Goal: Task Accomplishment & Management: Complete application form

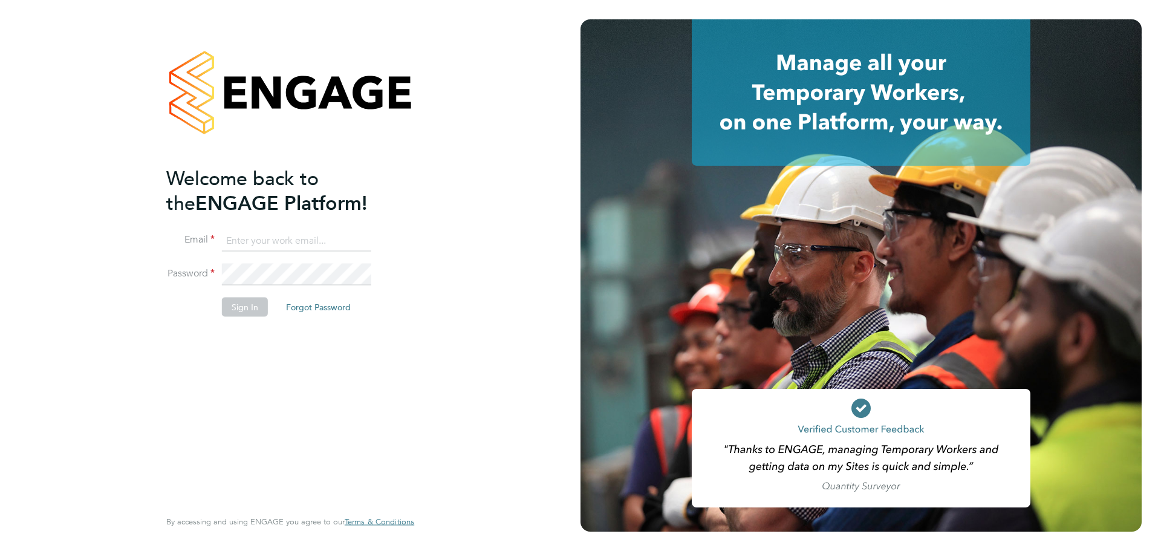
click at [272, 235] on input at bounding box center [296, 241] width 149 height 22
click at [439, 203] on div "Welcome back to the ENGAGE Platform! Email Password Sign In Forgot Password Ent…" at bounding box center [290, 275] width 581 height 551
click at [269, 236] on input at bounding box center [296, 241] width 149 height 22
type input "[PERSON_NAME][EMAIL_ADDRESS][DOMAIN_NAME]"
click at [247, 305] on button "Sign In" at bounding box center [245, 306] width 46 height 19
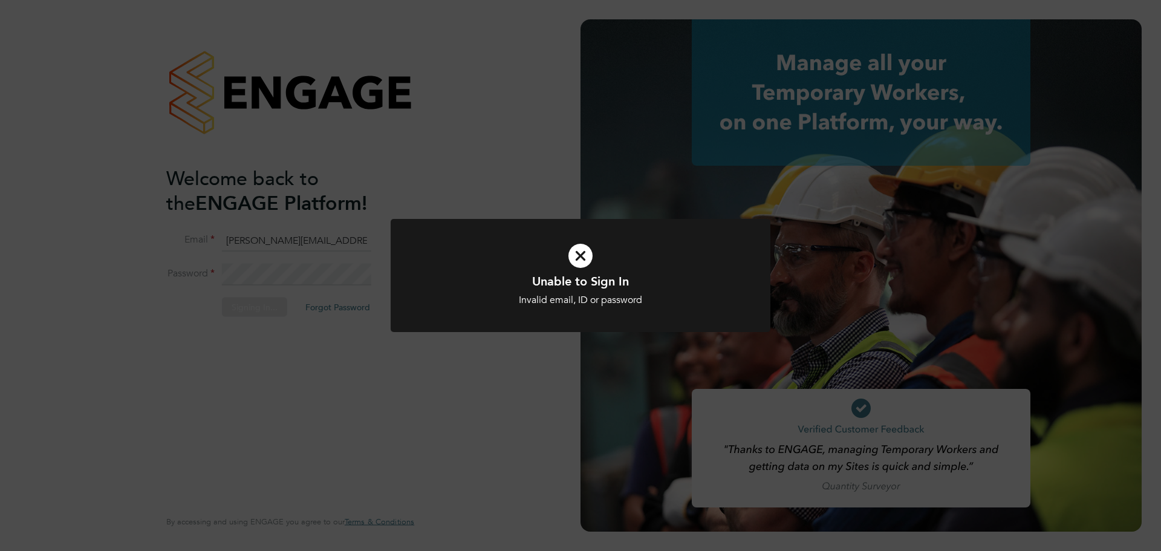
click at [551, 301] on div "Invalid email, ID or password" at bounding box center [580, 300] width 315 height 13
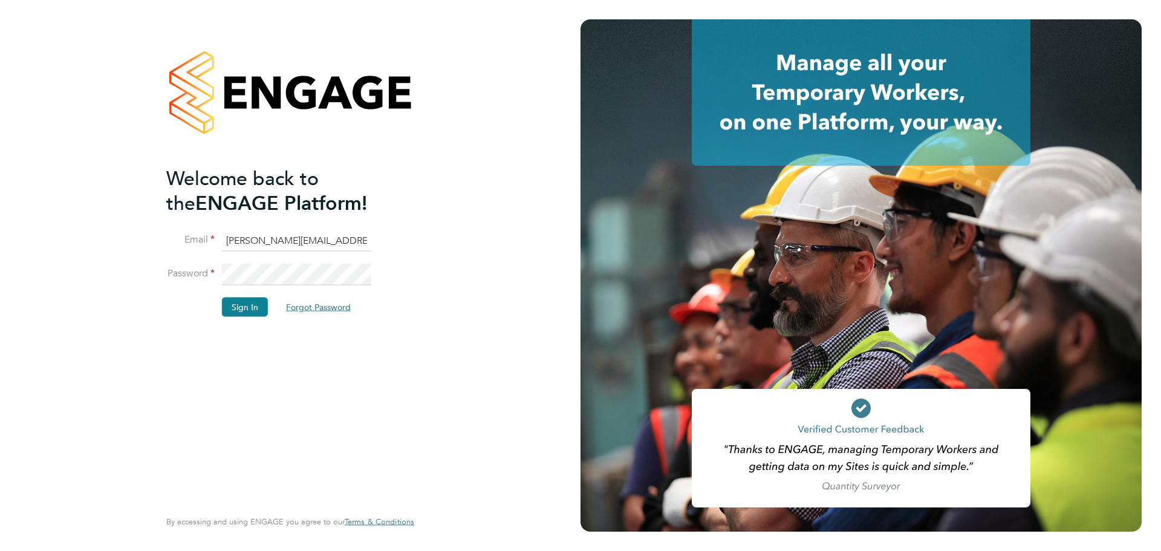
click at [316, 303] on button "Forgot Password" at bounding box center [318, 306] width 84 height 19
click at [325, 308] on button "Forgot Password" at bounding box center [318, 306] width 84 height 19
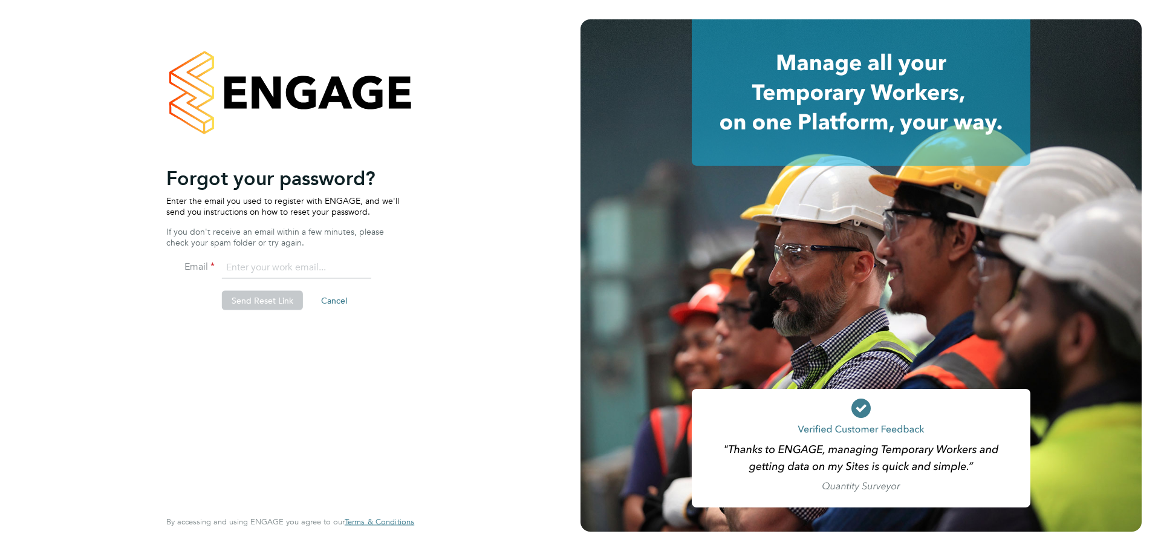
click at [242, 273] on input "email" at bounding box center [296, 268] width 149 height 22
type input "[PERSON_NAME][EMAIL_ADDRESS][DOMAIN_NAME]"
click at [272, 301] on button "Send Reset Link" at bounding box center [262, 300] width 81 height 19
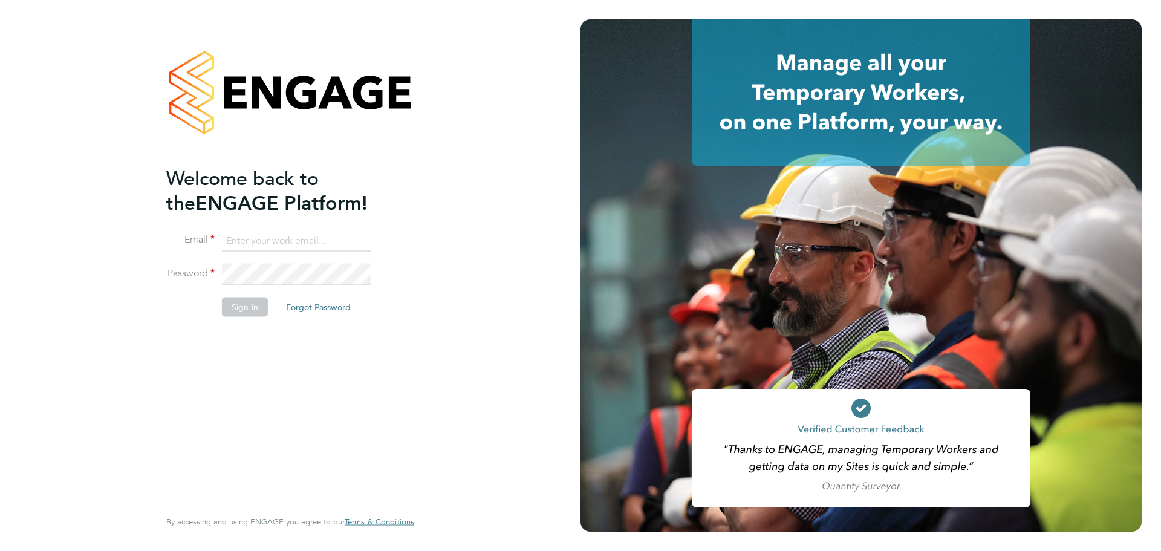
click at [254, 236] on input at bounding box center [296, 241] width 149 height 22
type input "[PERSON_NAME][EMAIL_ADDRESS][DOMAIN_NAME]"
click at [250, 311] on button "Sign In" at bounding box center [245, 306] width 46 height 19
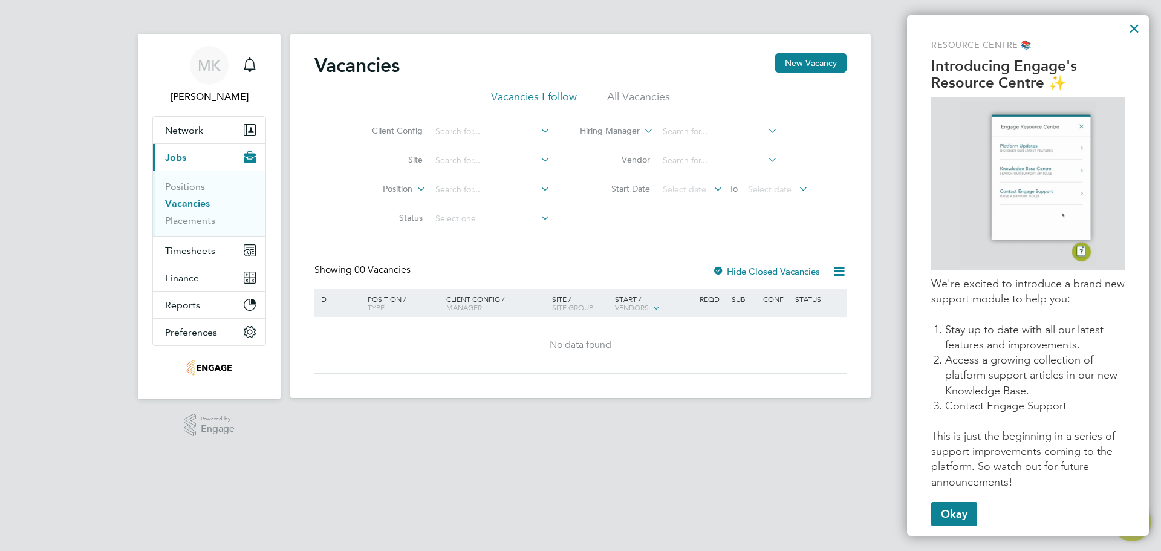
click at [205, 203] on link "Vacancies" at bounding box center [187, 203] width 45 height 11
click at [202, 94] on span "[PERSON_NAME]" at bounding box center [209, 97] width 114 height 15
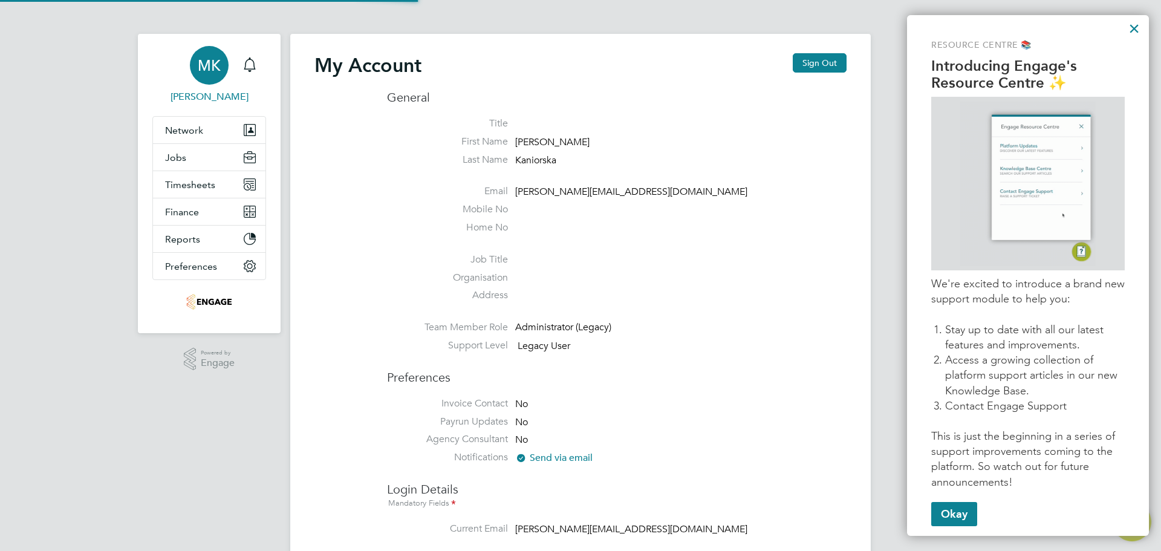
type input "[PERSON_NAME][EMAIL_ADDRESS][DOMAIN_NAME]"
click at [175, 161] on span "Jobs" at bounding box center [175, 157] width 21 height 11
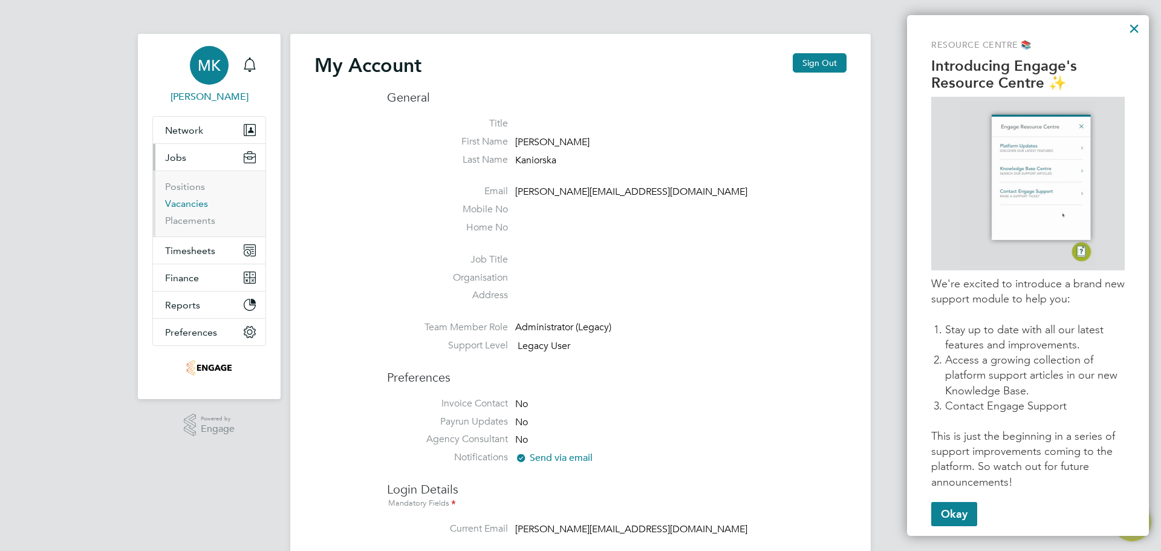
click at [172, 203] on link "Vacancies" at bounding box center [186, 203] width 43 height 11
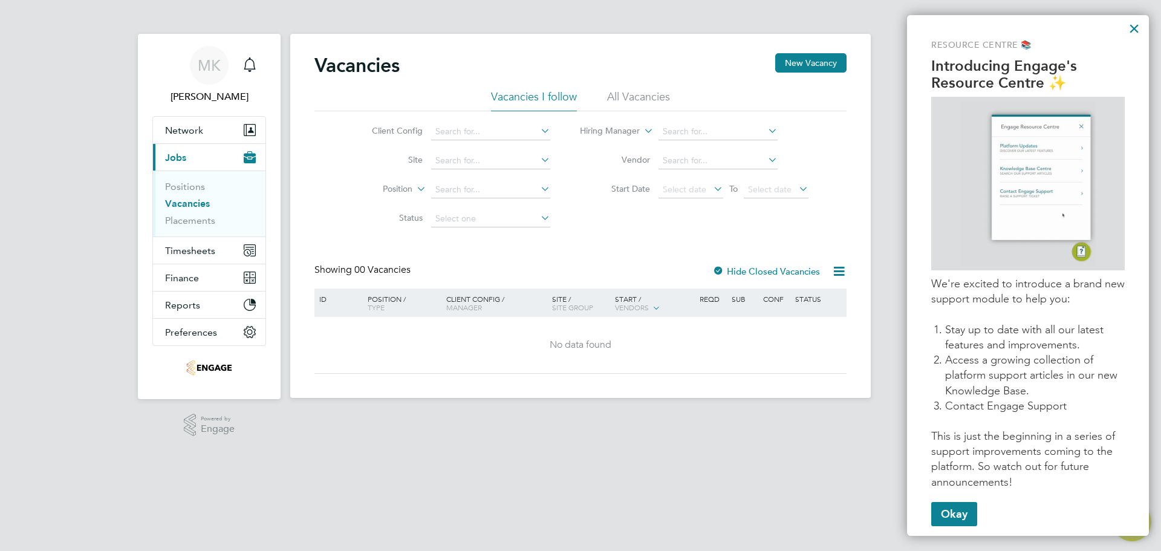
click at [636, 93] on li "All Vacancies" at bounding box center [638, 101] width 63 height 22
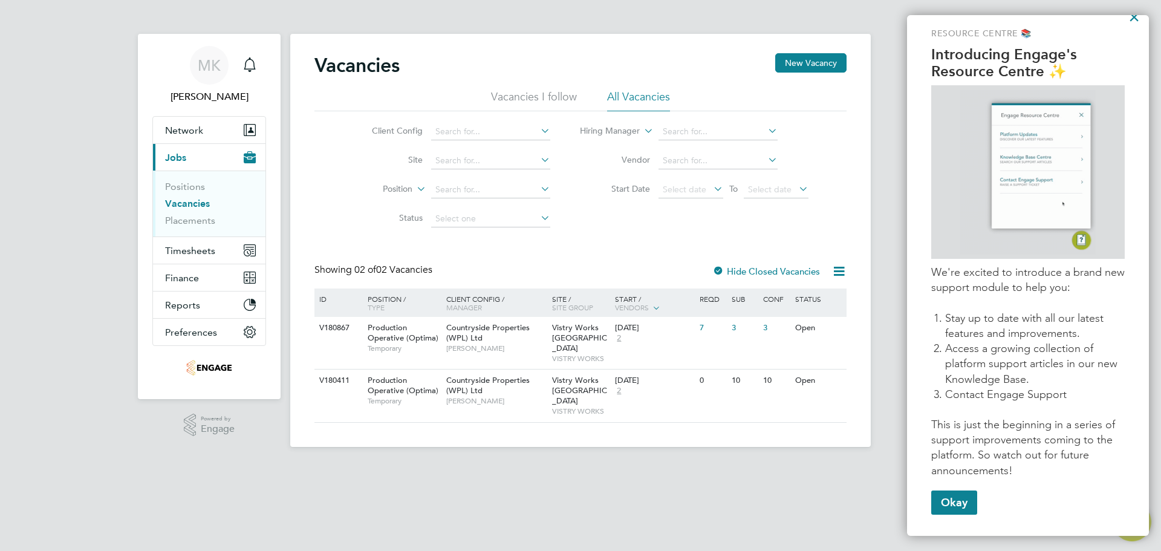
scroll to position [15, 0]
click at [955, 500] on button "Okay" at bounding box center [954, 500] width 46 height 24
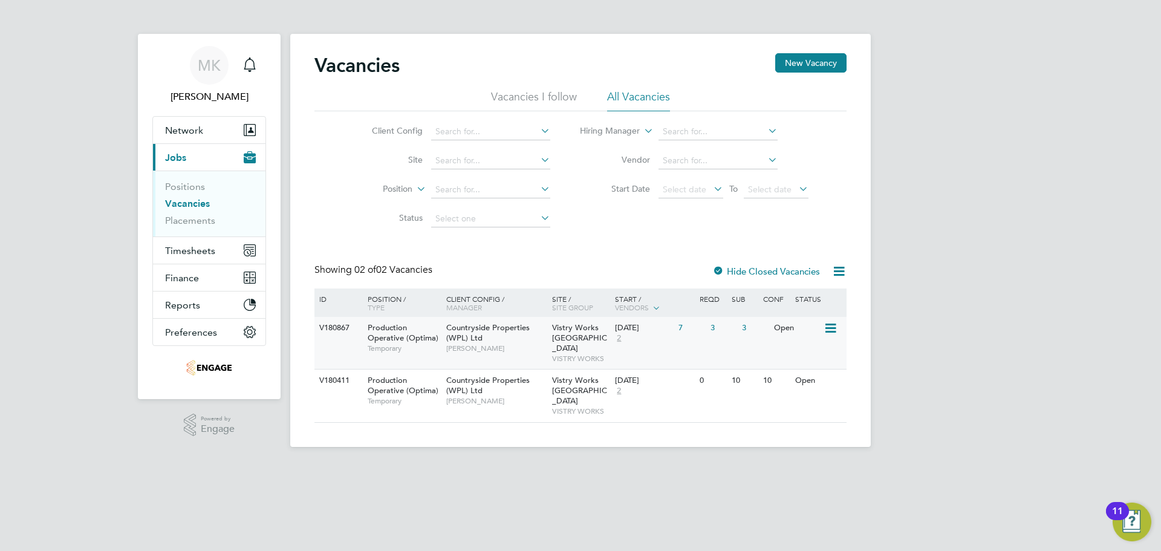
click at [680, 344] on div "V180867 Production Operative (Optima) Temporary Countryside Properties (WPL) Lt…" at bounding box center [581, 343] width 532 height 52
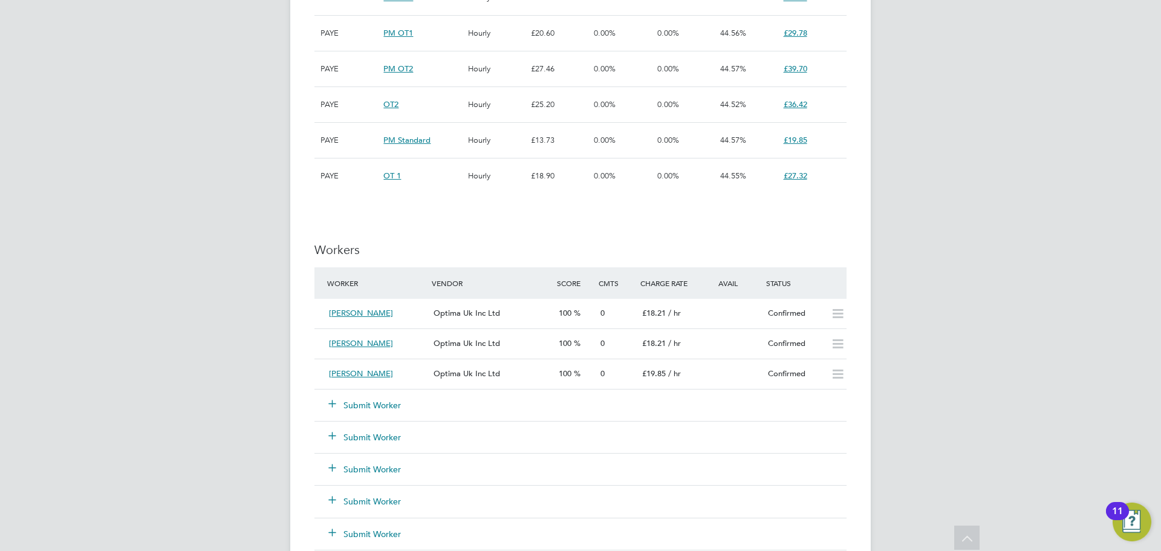
click at [359, 399] on button "Submit Worker" at bounding box center [365, 405] width 73 height 12
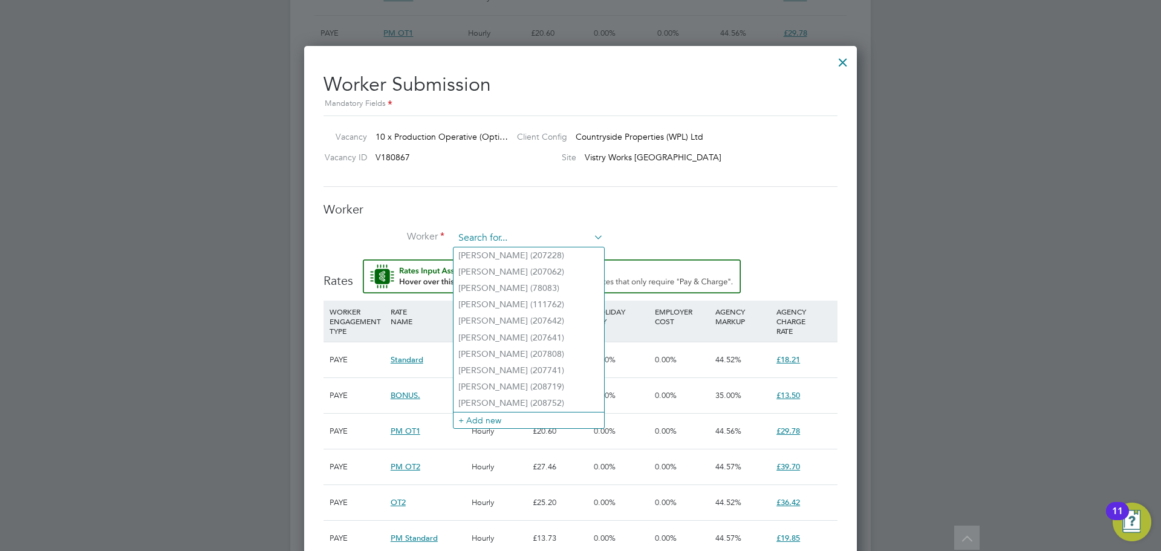
click at [519, 235] on input at bounding box center [528, 238] width 149 height 18
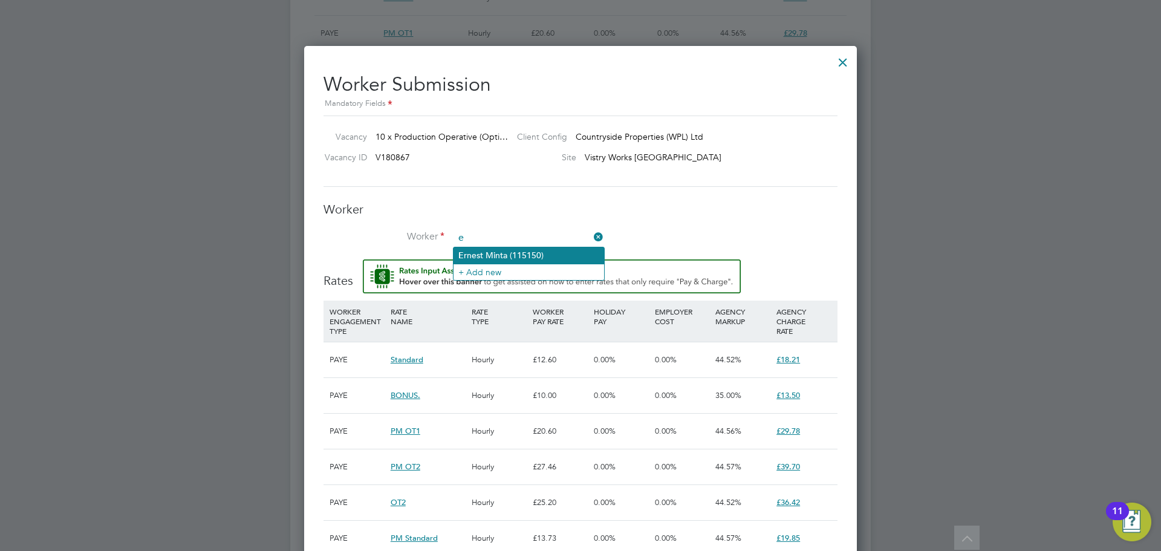
click at [524, 253] on li "E rnest Minta (115150)" at bounding box center [529, 255] width 151 height 16
type input "Ernest Minta (115150)"
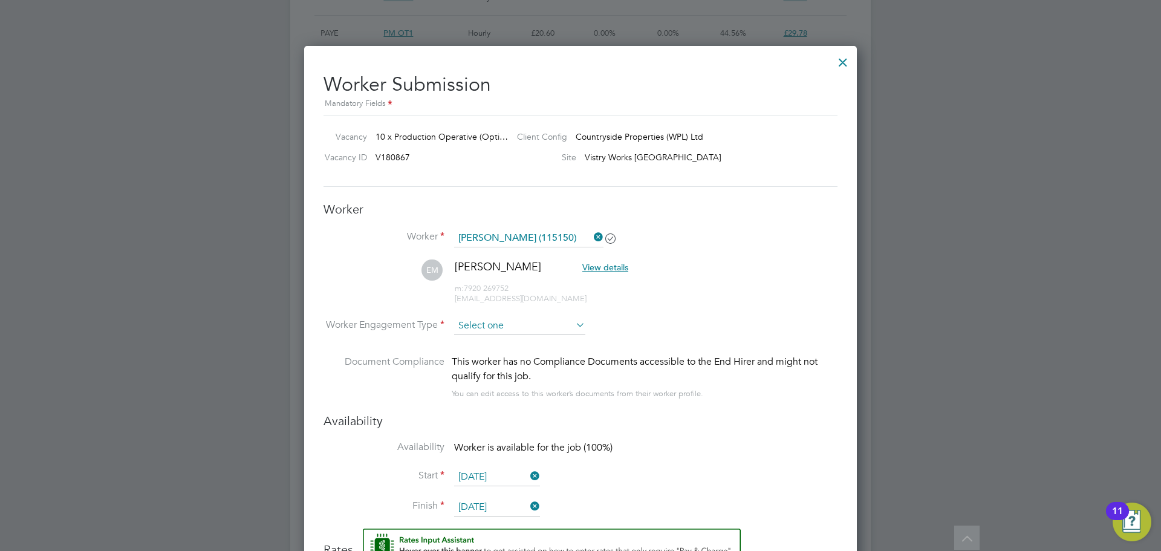
click at [558, 326] on input at bounding box center [519, 326] width 131 height 18
click at [541, 357] on li "PAYE" at bounding box center [520, 359] width 132 height 16
type input "PAYE"
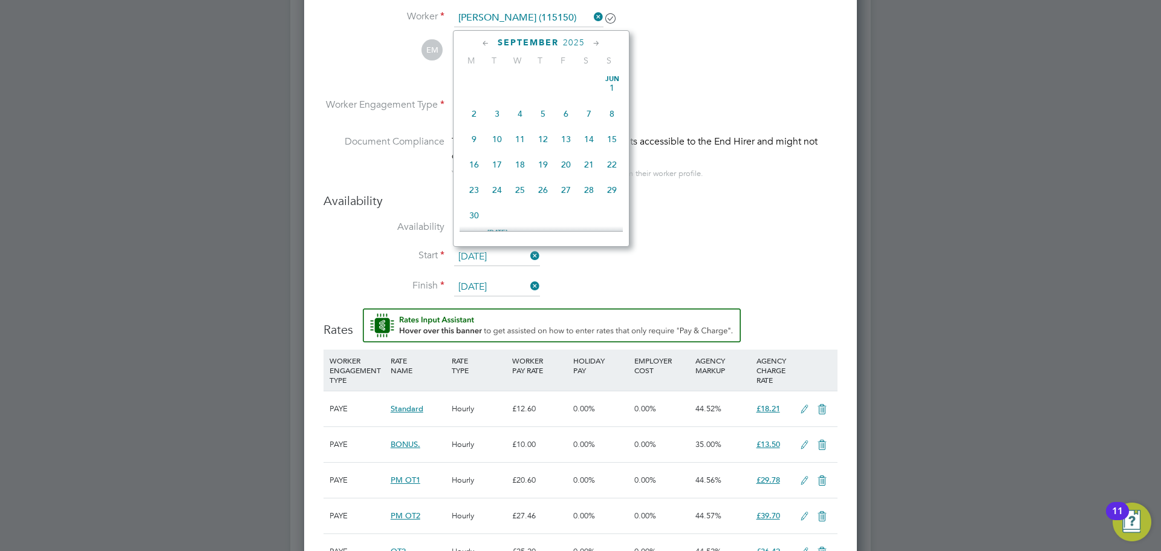
click at [495, 253] on input "[DATE]" at bounding box center [497, 257] width 86 height 18
click at [473, 191] on span "29" at bounding box center [474, 179] width 23 height 23
type input "29 Sep 2025"
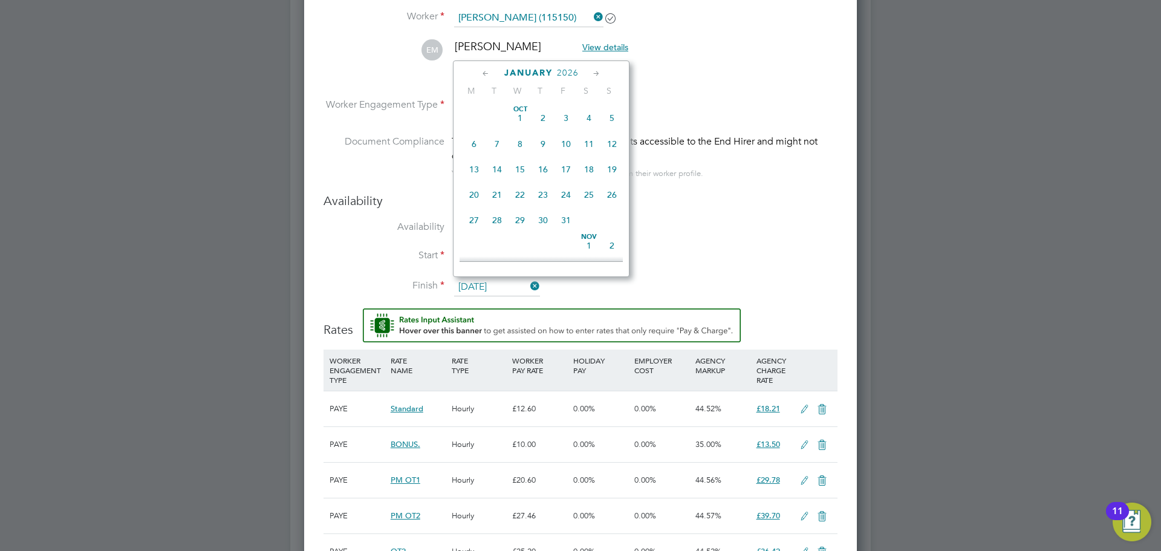
click at [506, 287] on input "31 Jan 2026" at bounding box center [497, 287] width 86 height 18
click at [600, 72] on icon at bounding box center [596, 73] width 11 height 13
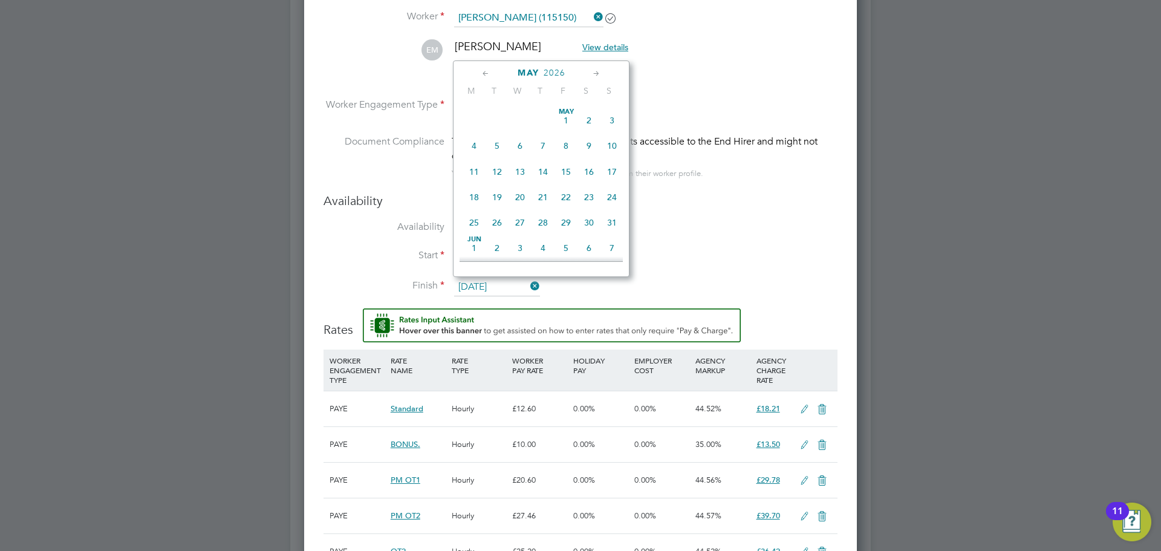
click at [600, 72] on icon at bounding box center [596, 73] width 11 height 13
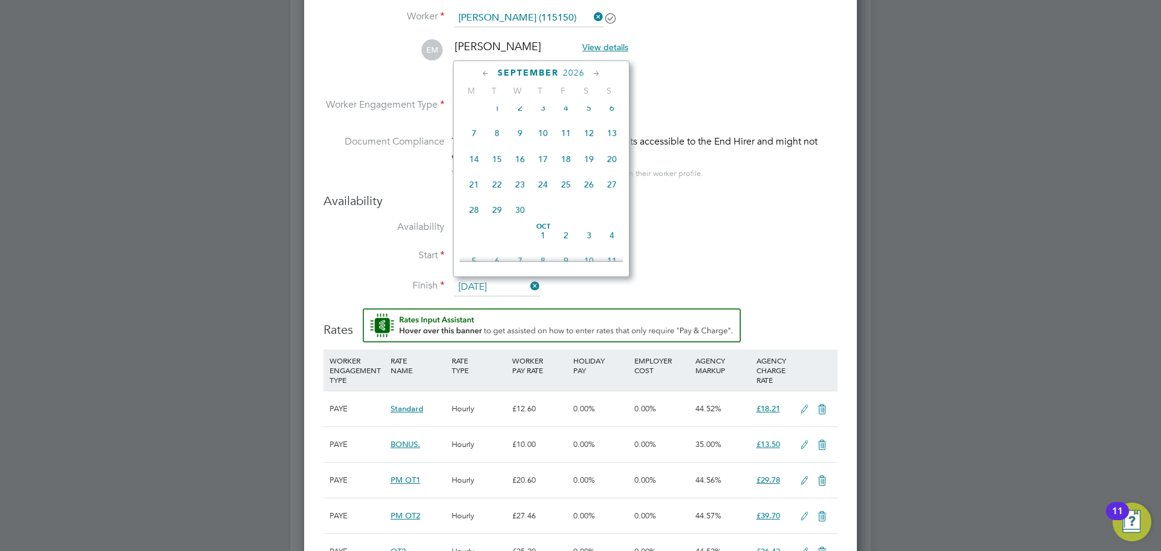
click at [498, 221] on span "29" at bounding box center [497, 209] width 23 height 23
type input "29 Sep 2026"
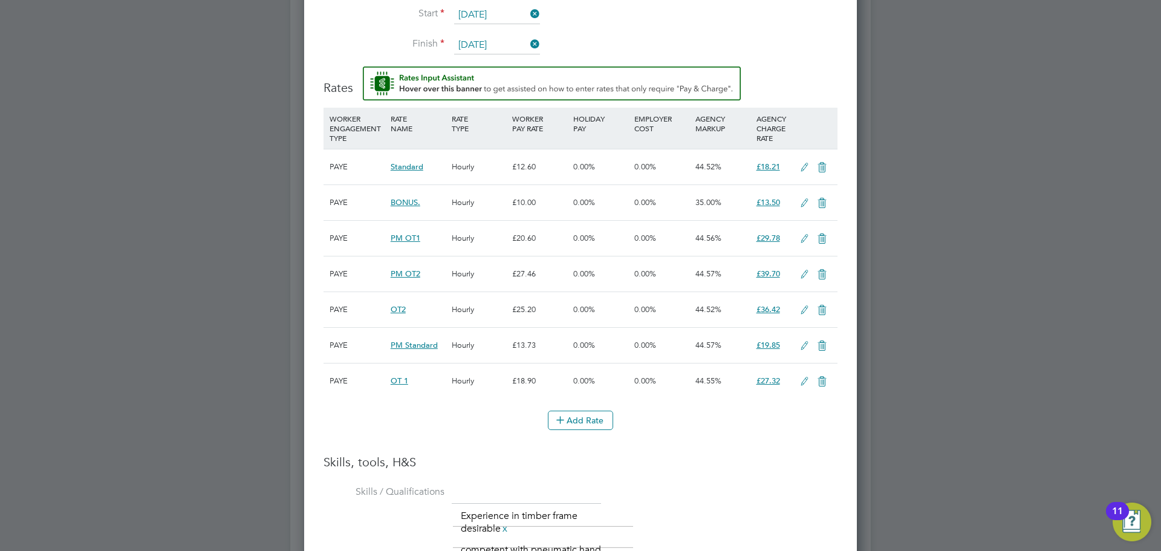
scroll to position [1490, 0]
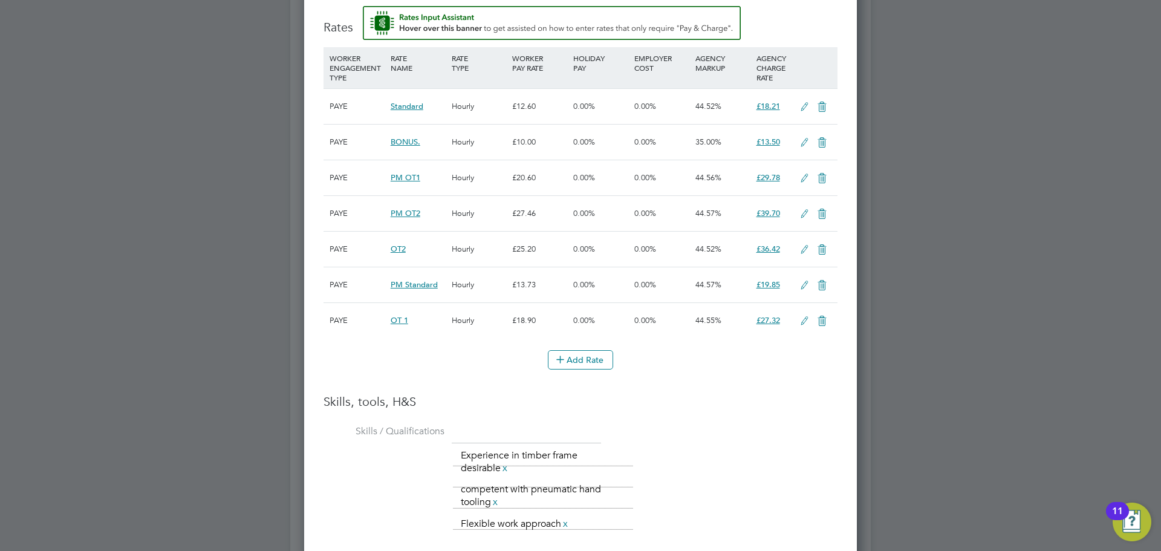
click at [804, 284] on icon at bounding box center [804, 286] width 15 height 10
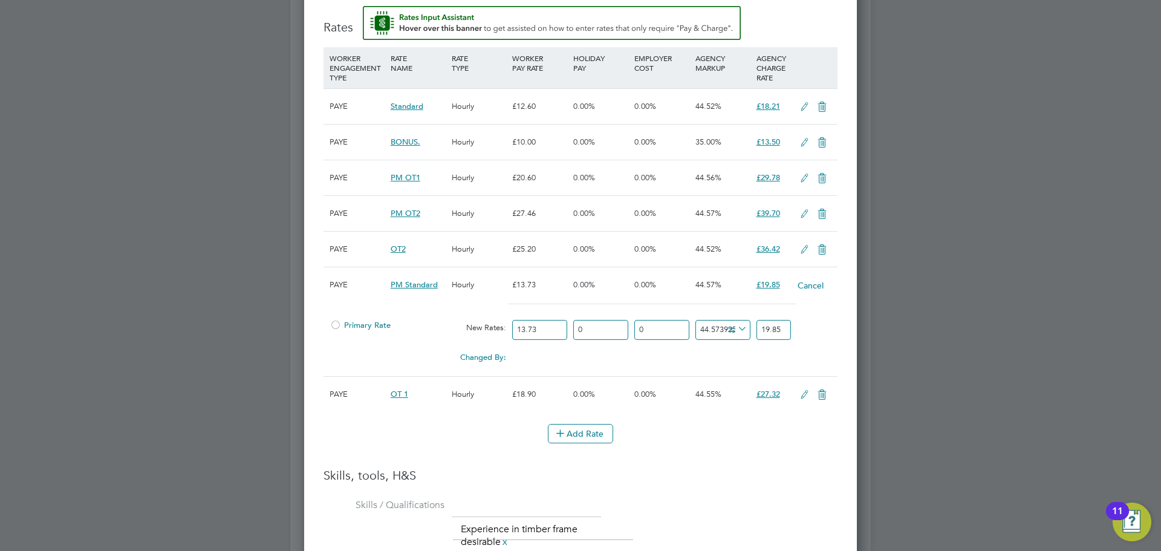
scroll to position [6, 6]
click at [333, 325] on div at bounding box center [336, 328] width 12 height 9
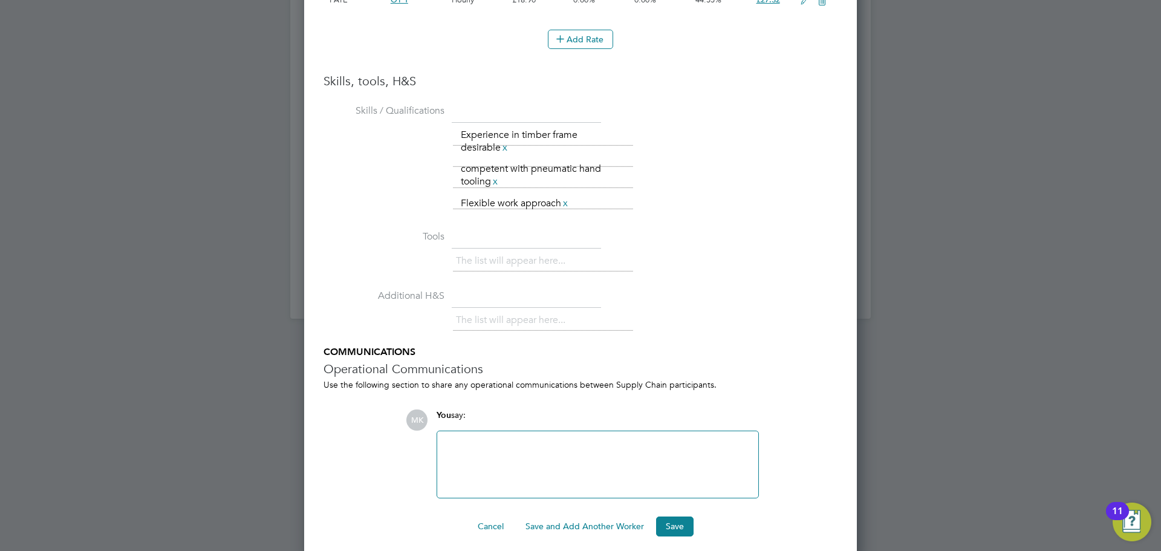
scroll to position [1894, 0]
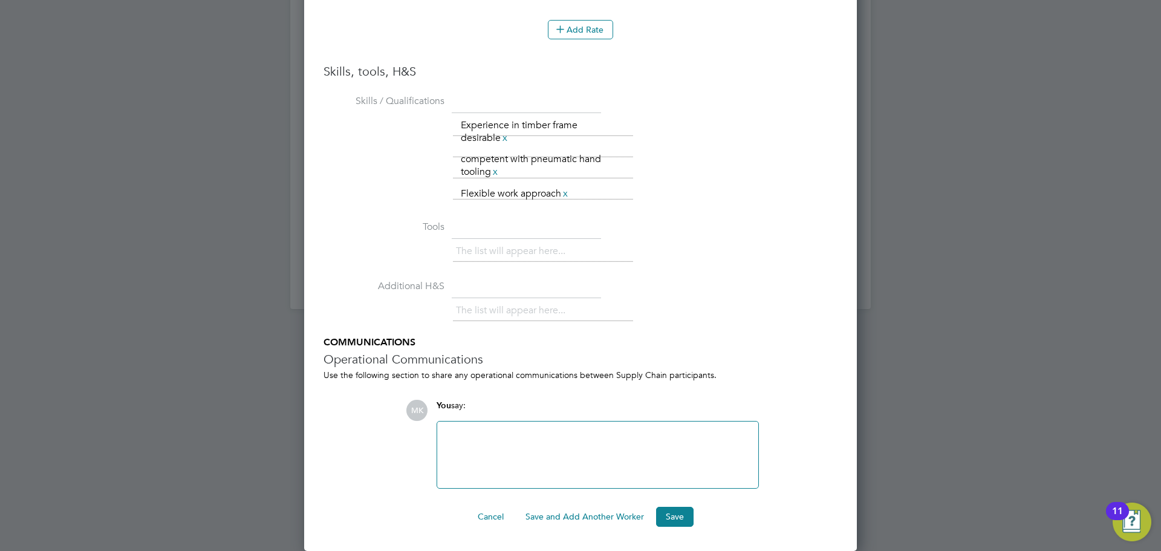
click at [509, 446] on div at bounding box center [598, 455] width 307 height 52
click at [674, 517] on button "Save" at bounding box center [675, 516] width 38 height 19
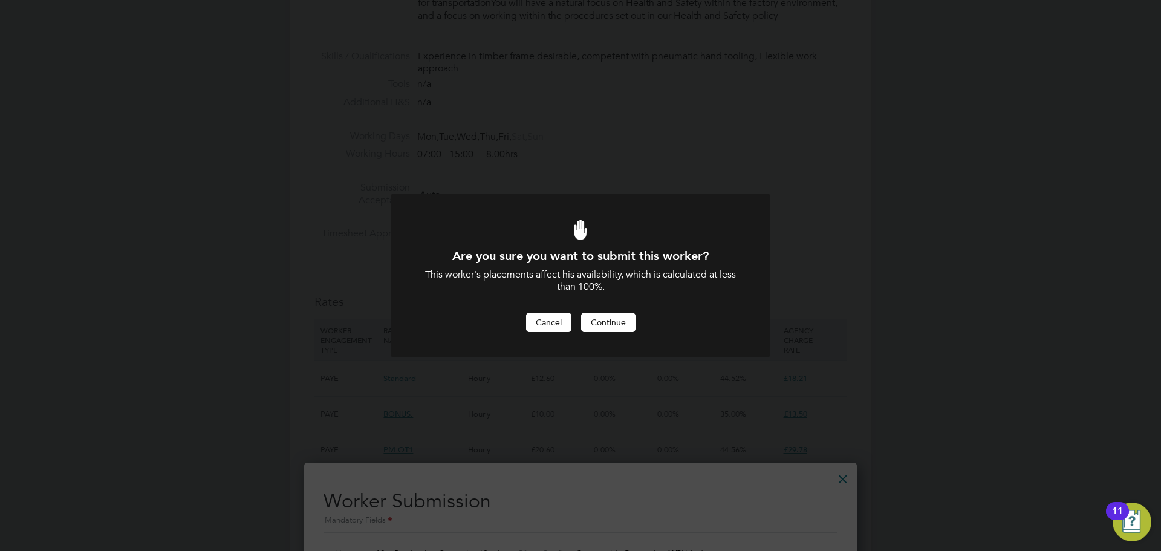
click at [556, 322] on button "Cancel" at bounding box center [548, 322] width 45 height 19
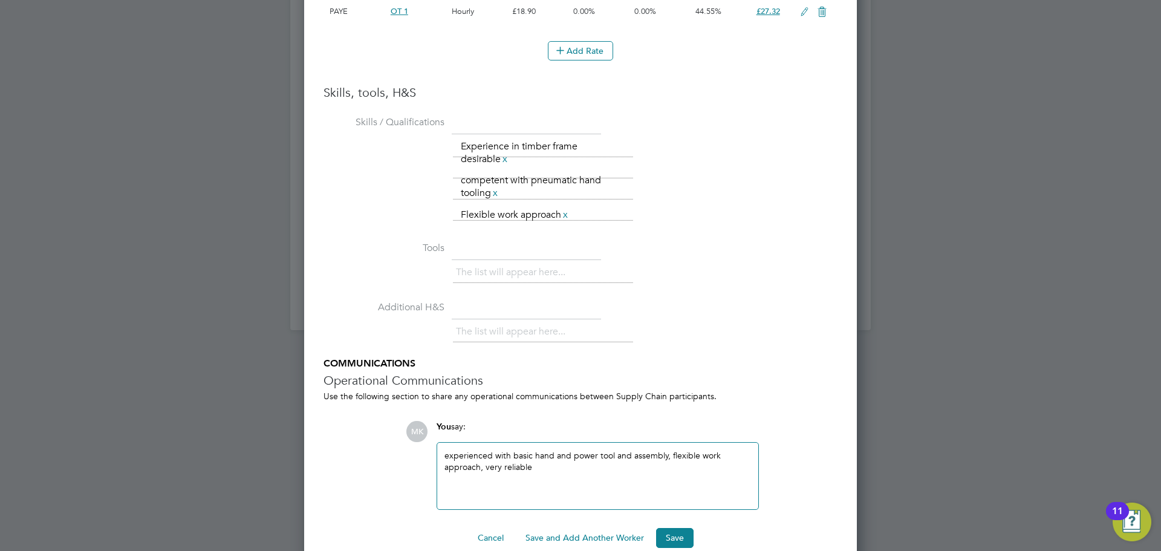
scroll to position [1894, 0]
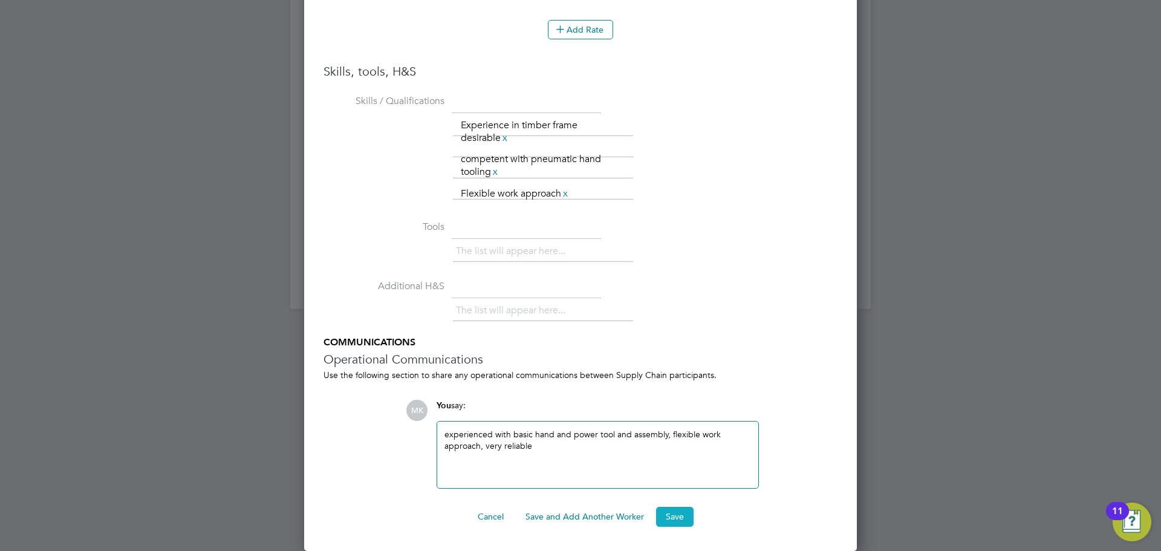
click at [670, 515] on button "Save" at bounding box center [675, 516] width 38 height 19
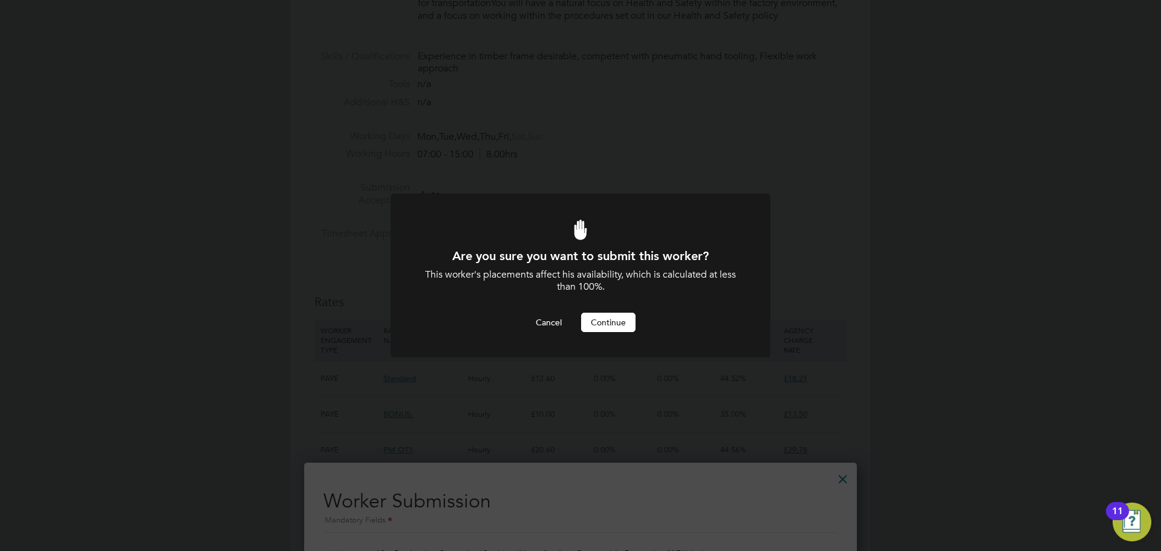
scroll to position [0, 0]
click at [619, 317] on button "Continue" at bounding box center [608, 322] width 54 height 19
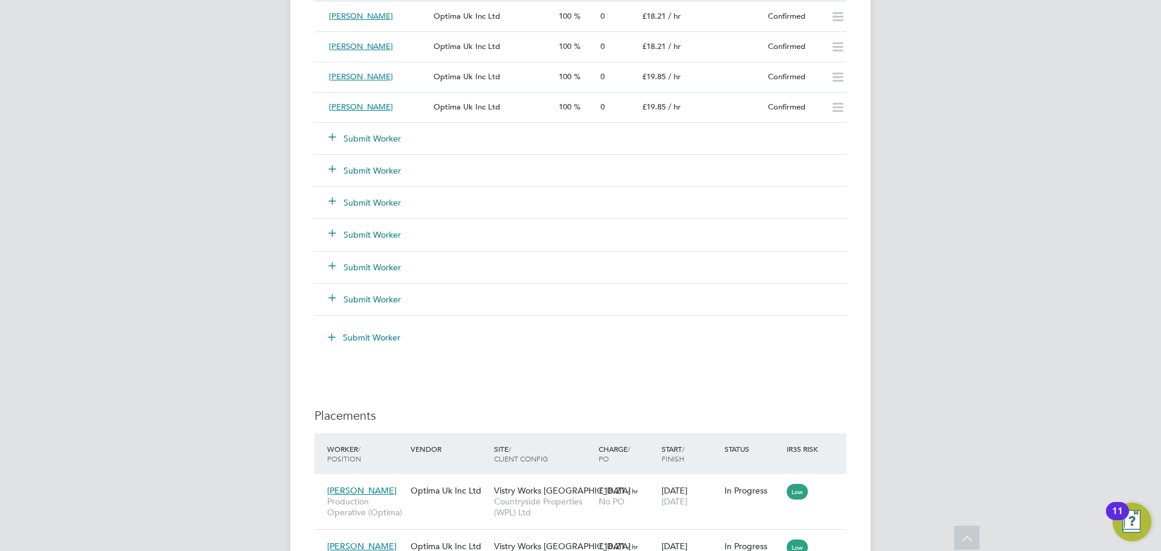
scroll to position [1210, 0]
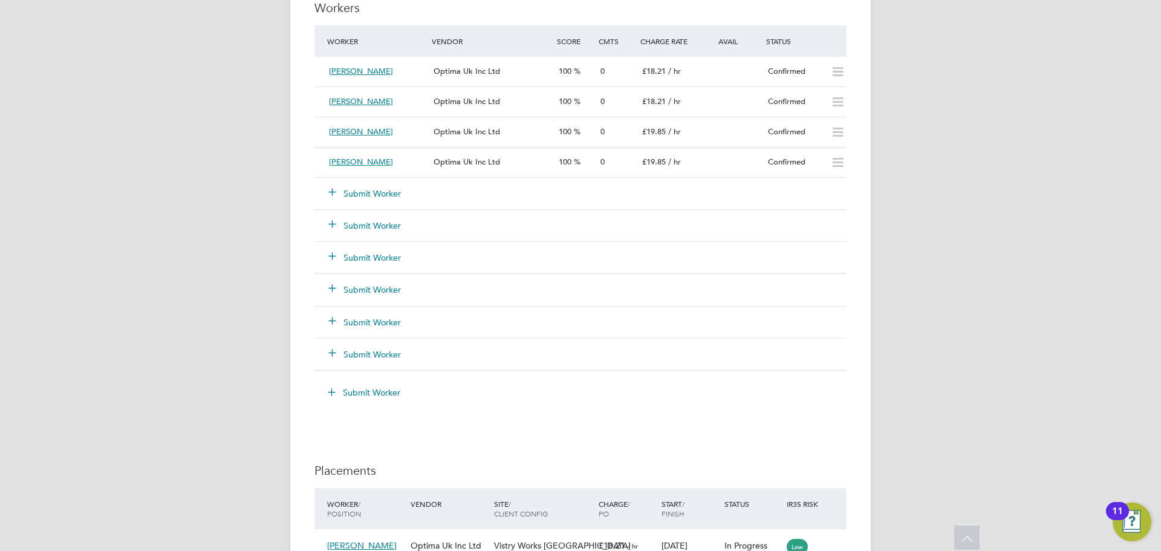
click at [371, 191] on button "Submit Worker" at bounding box center [365, 194] width 73 height 12
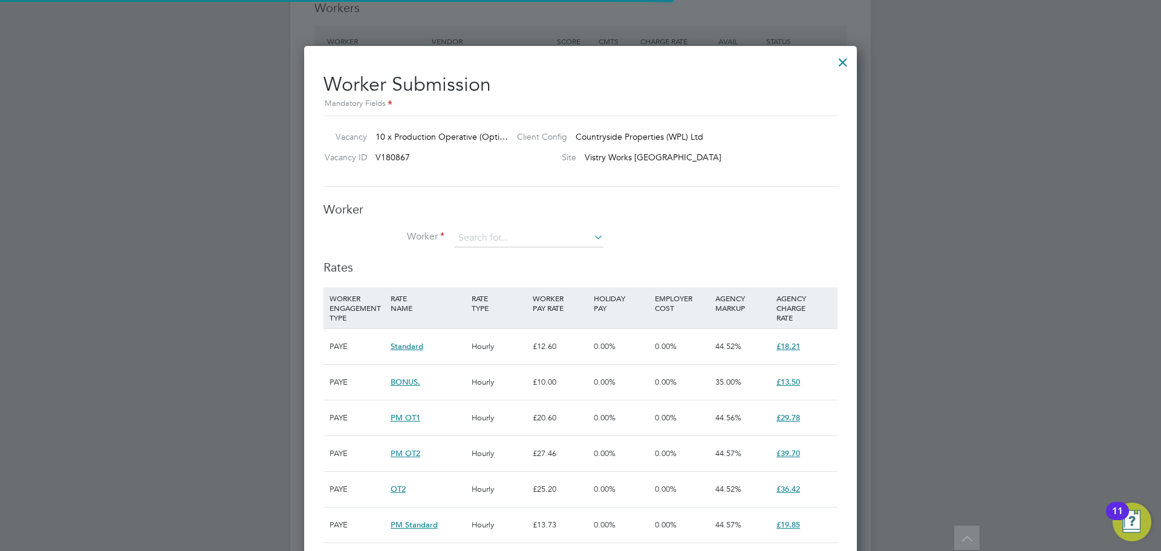
scroll to position [6, 6]
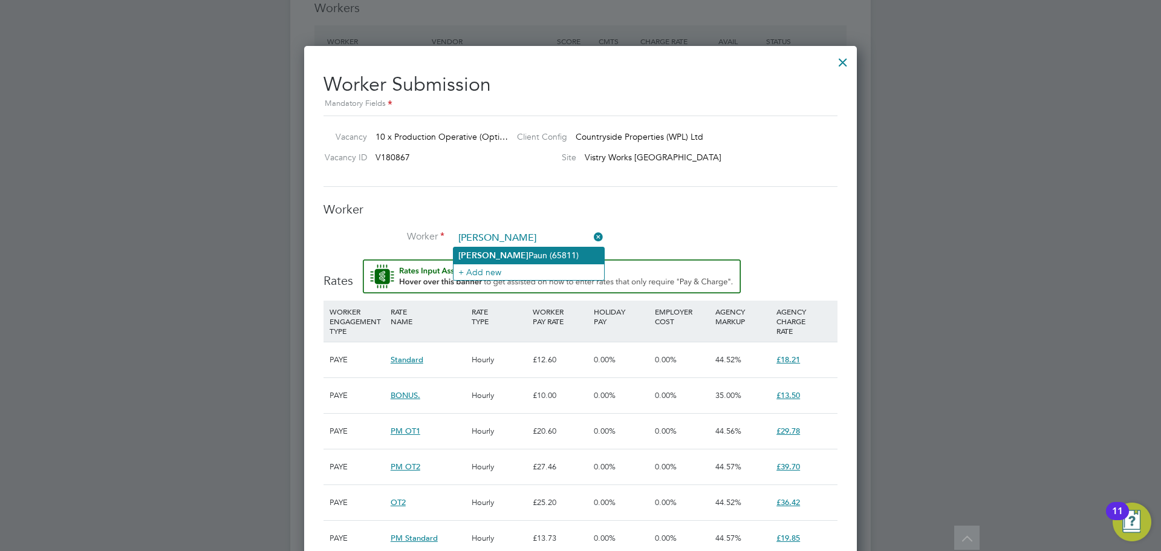
click at [547, 252] on li "Bogdan Paun (65811)" at bounding box center [529, 255] width 151 height 16
type input "Bogdan Paun (65811)"
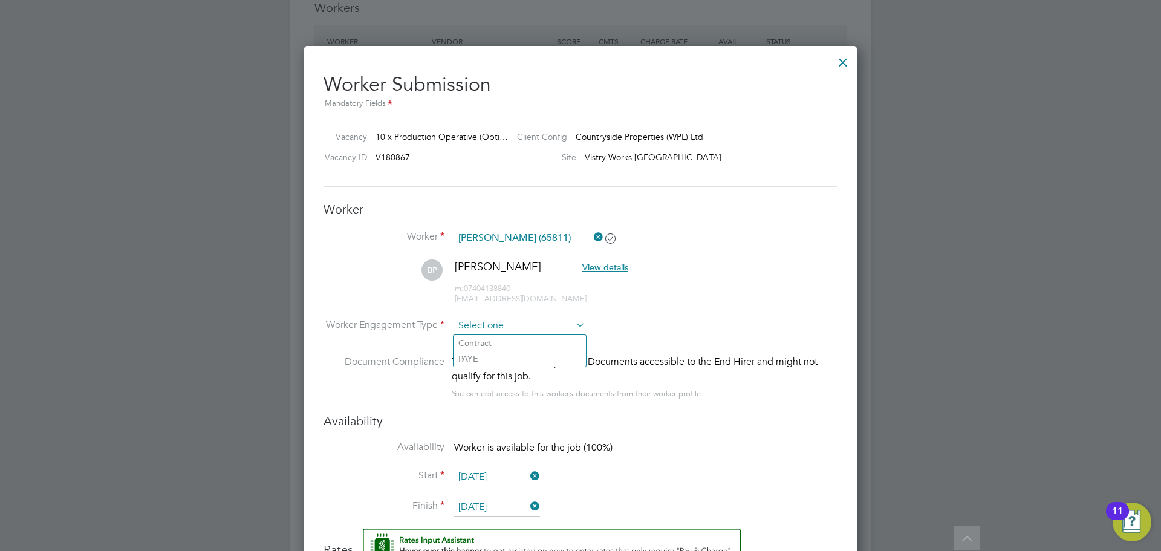
click at [541, 324] on input at bounding box center [519, 326] width 131 height 18
click at [530, 354] on li "PAYE" at bounding box center [520, 359] width 132 height 16
type input "PAYE"
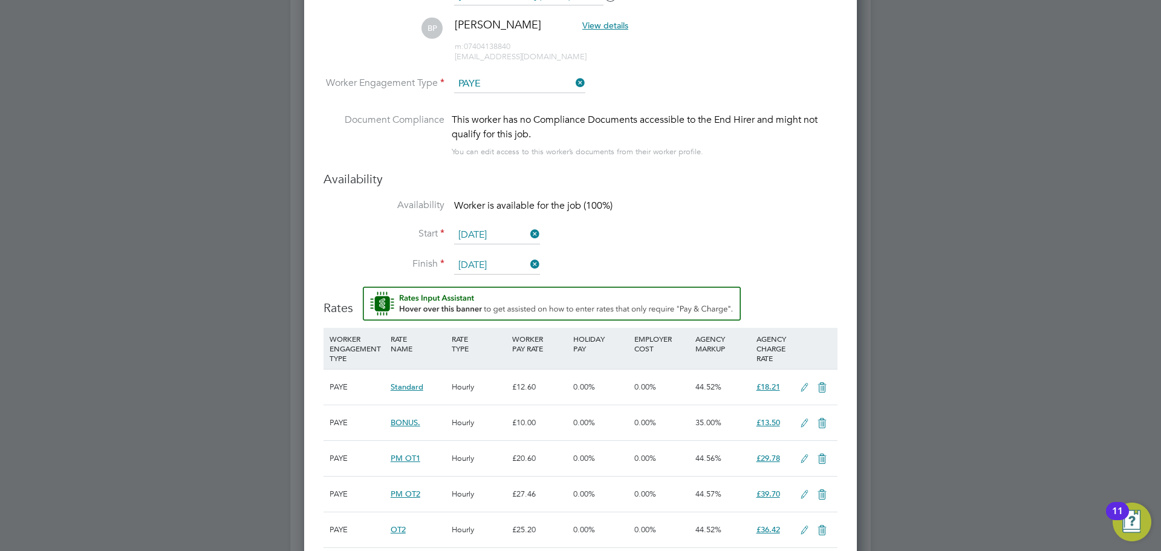
click at [505, 260] on input "31 Jan 2026" at bounding box center [497, 265] width 86 height 18
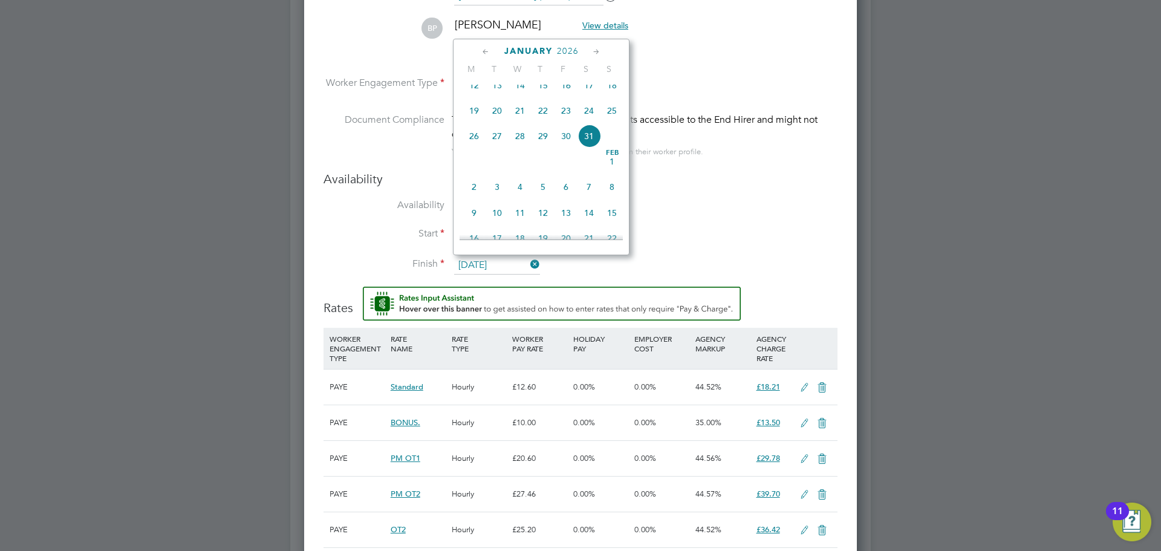
click at [597, 53] on icon at bounding box center [596, 51] width 11 height 13
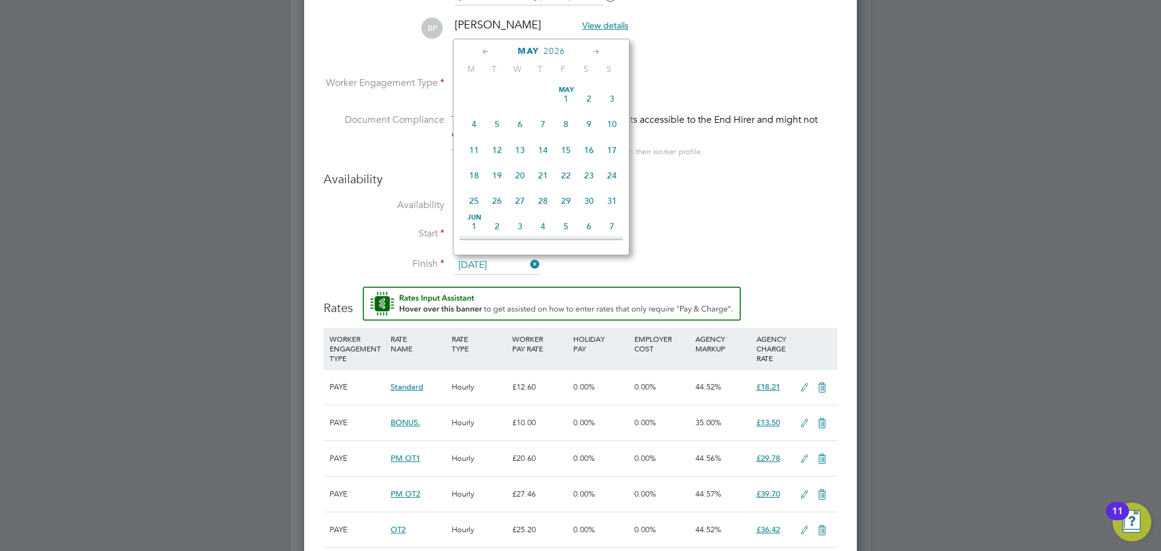
click at [597, 53] on icon at bounding box center [596, 51] width 11 height 13
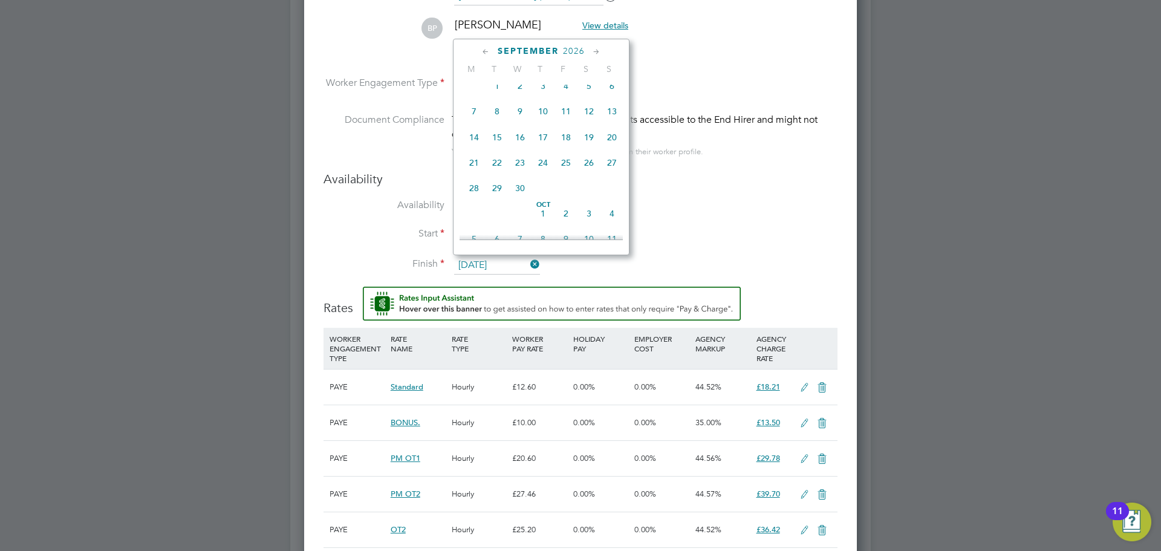
click at [499, 200] on span "29" at bounding box center [497, 188] width 23 height 23
type input "29 Sep 2026"
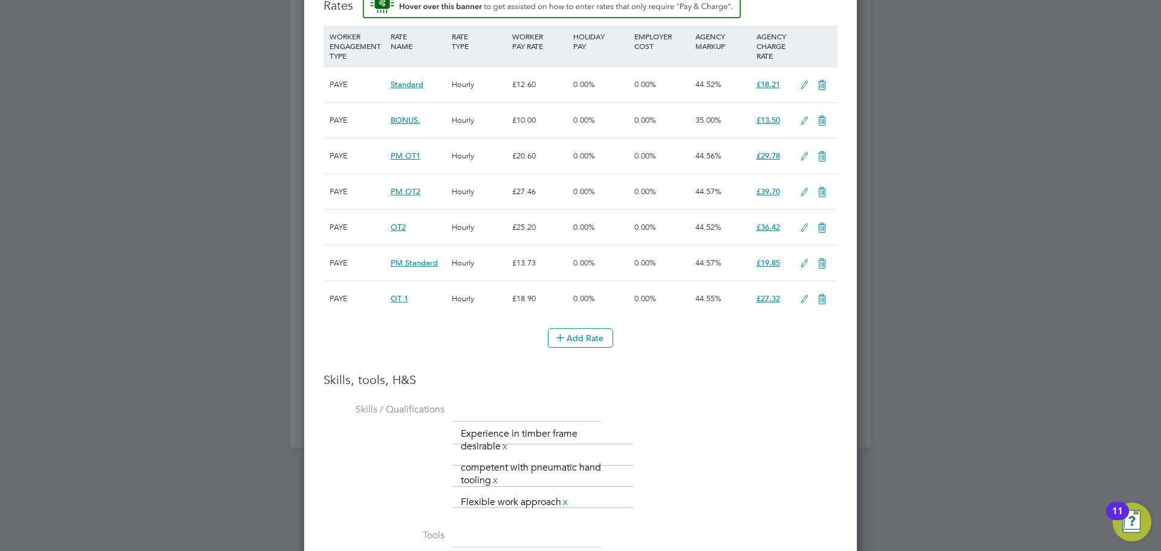
click at [803, 262] on icon at bounding box center [804, 264] width 15 height 10
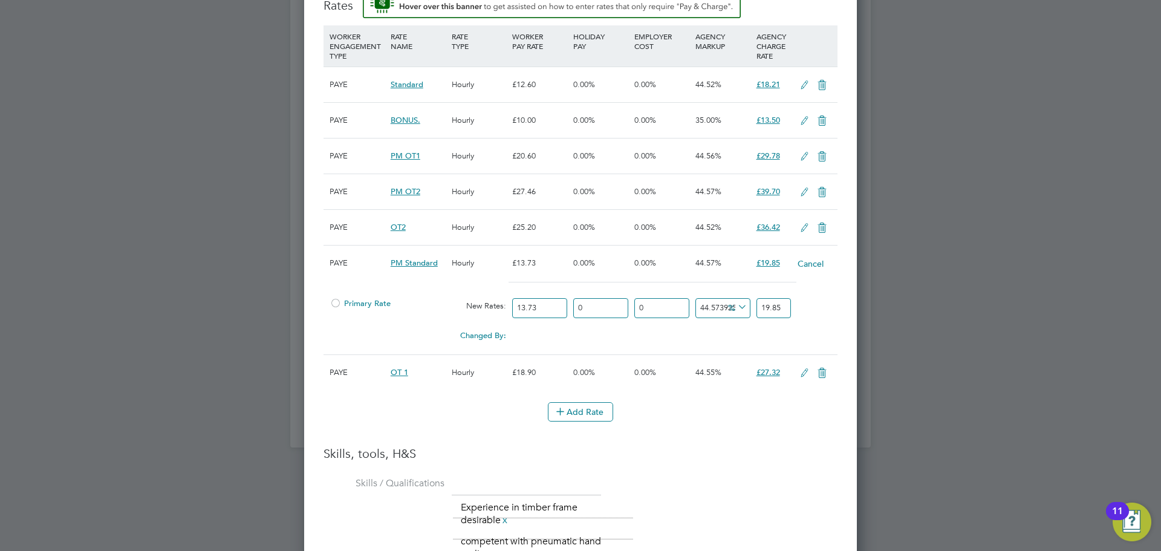
click at [333, 302] on div at bounding box center [336, 306] width 12 height 9
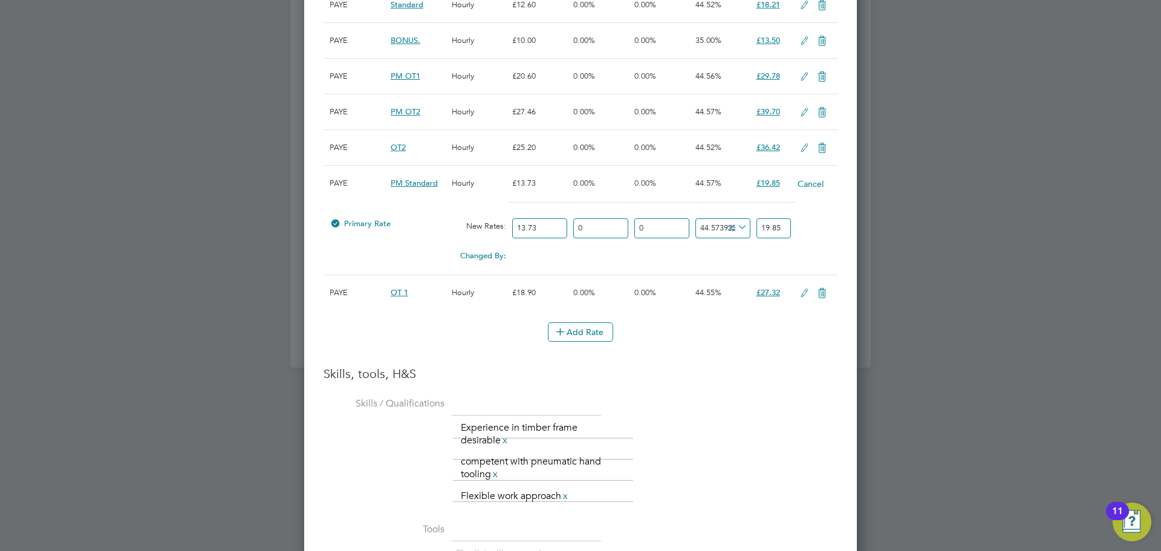
scroll to position [2136, 0]
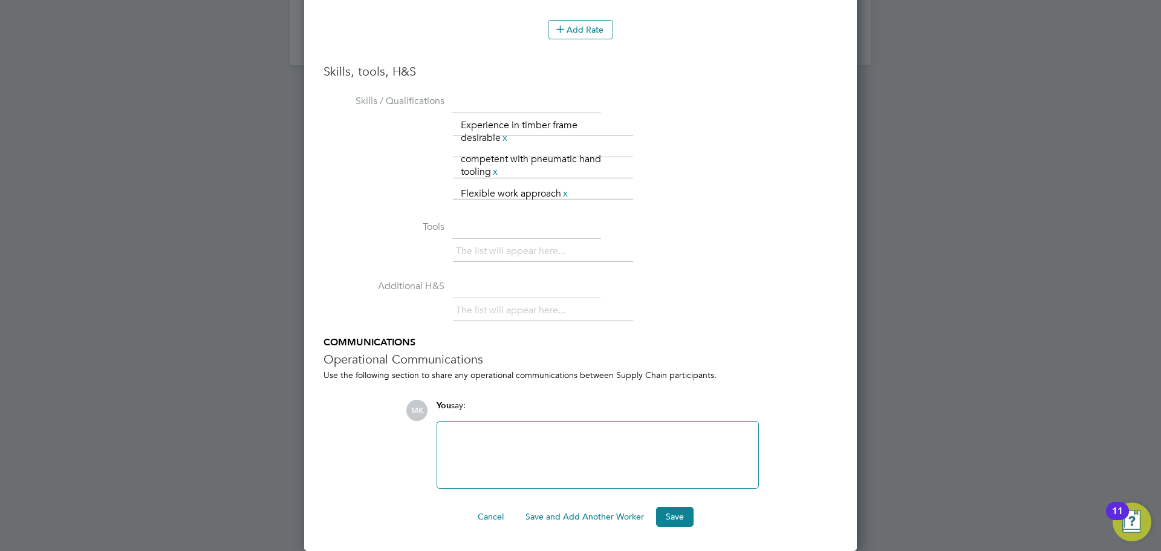
click at [482, 428] on div at bounding box center [597, 455] width 321 height 67
click at [479, 442] on div at bounding box center [598, 455] width 307 height 52
click at [670, 517] on button "Save" at bounding box center [675, 516] width 38 height 19
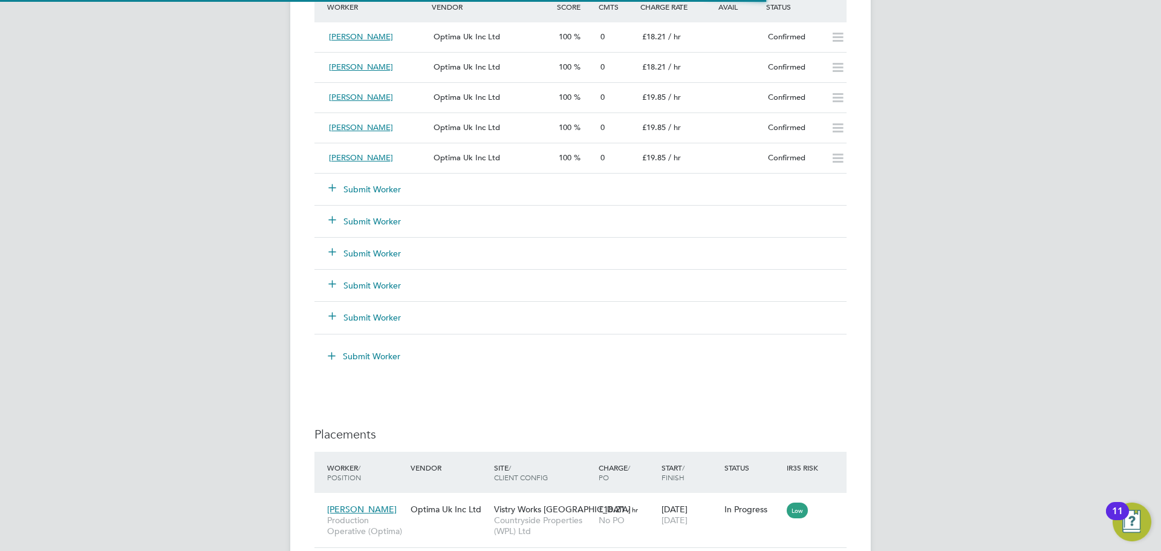
scroll to position [6, 6]
